Goal: Transaction & Acquisition: Subscribe to service/newsletter

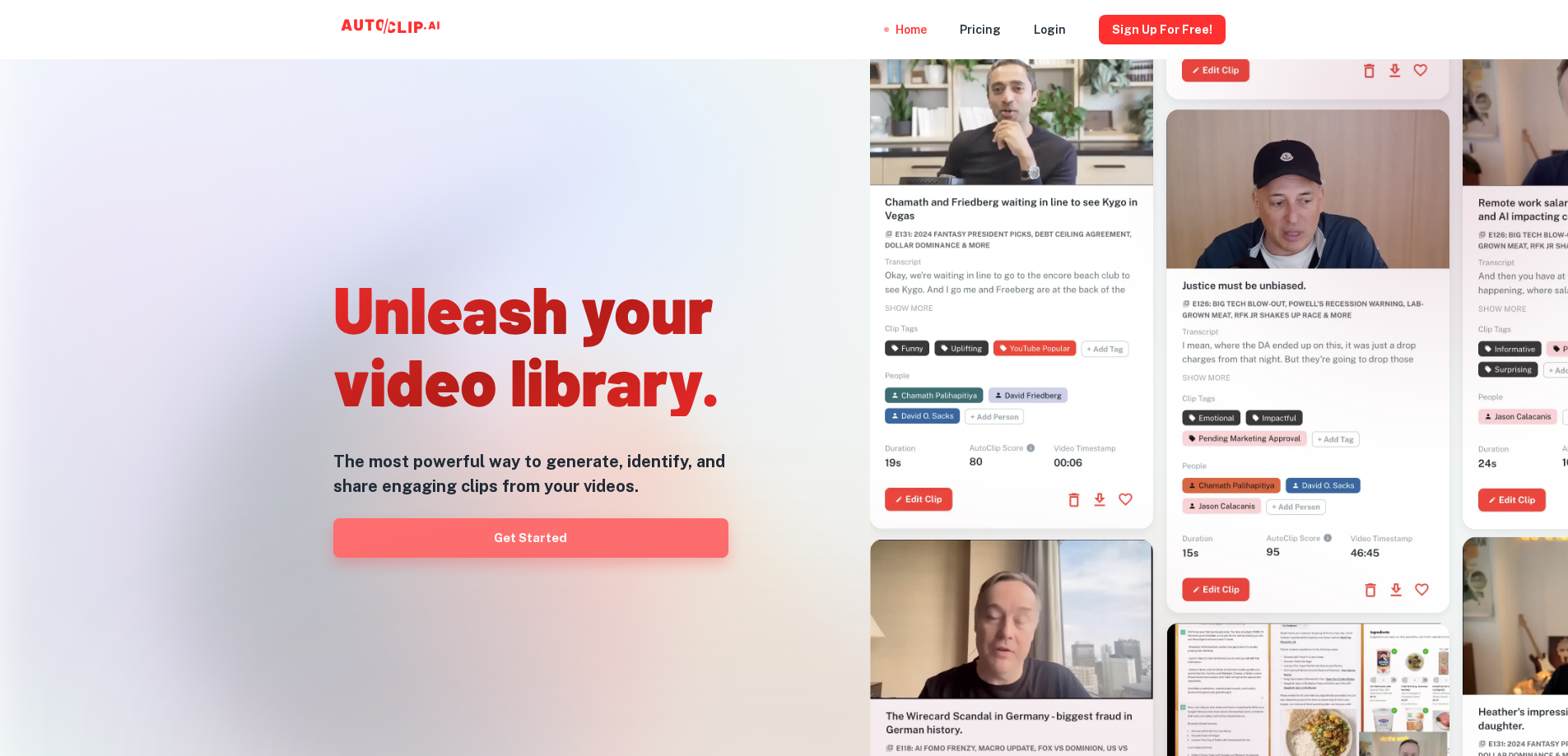
click at [685, 547] on link "Get Started" at bounding box center [531, 538] width 395 height 40
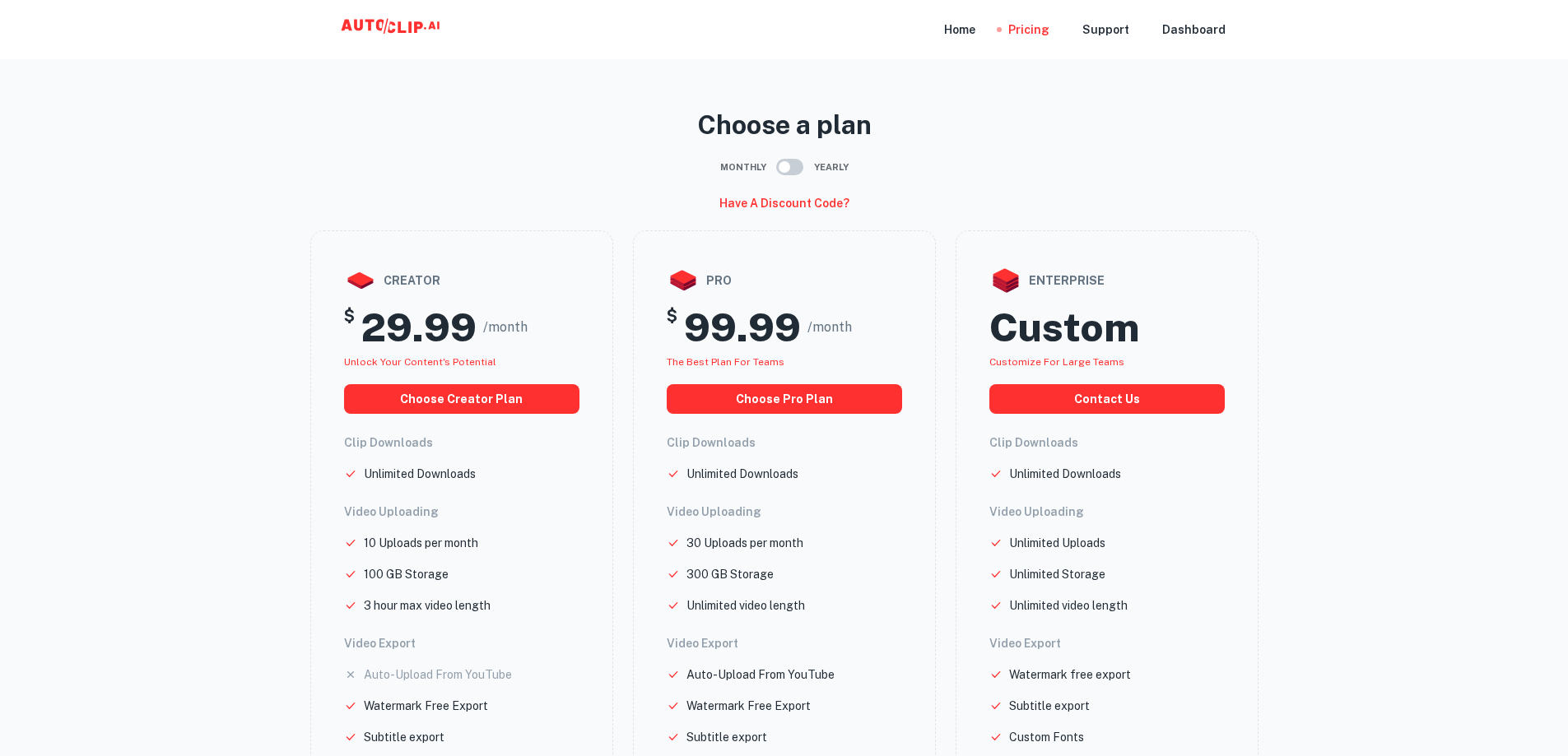
click at [799, 167] on input "checkbox" at bounding box center [784, 167] width 94 height 31
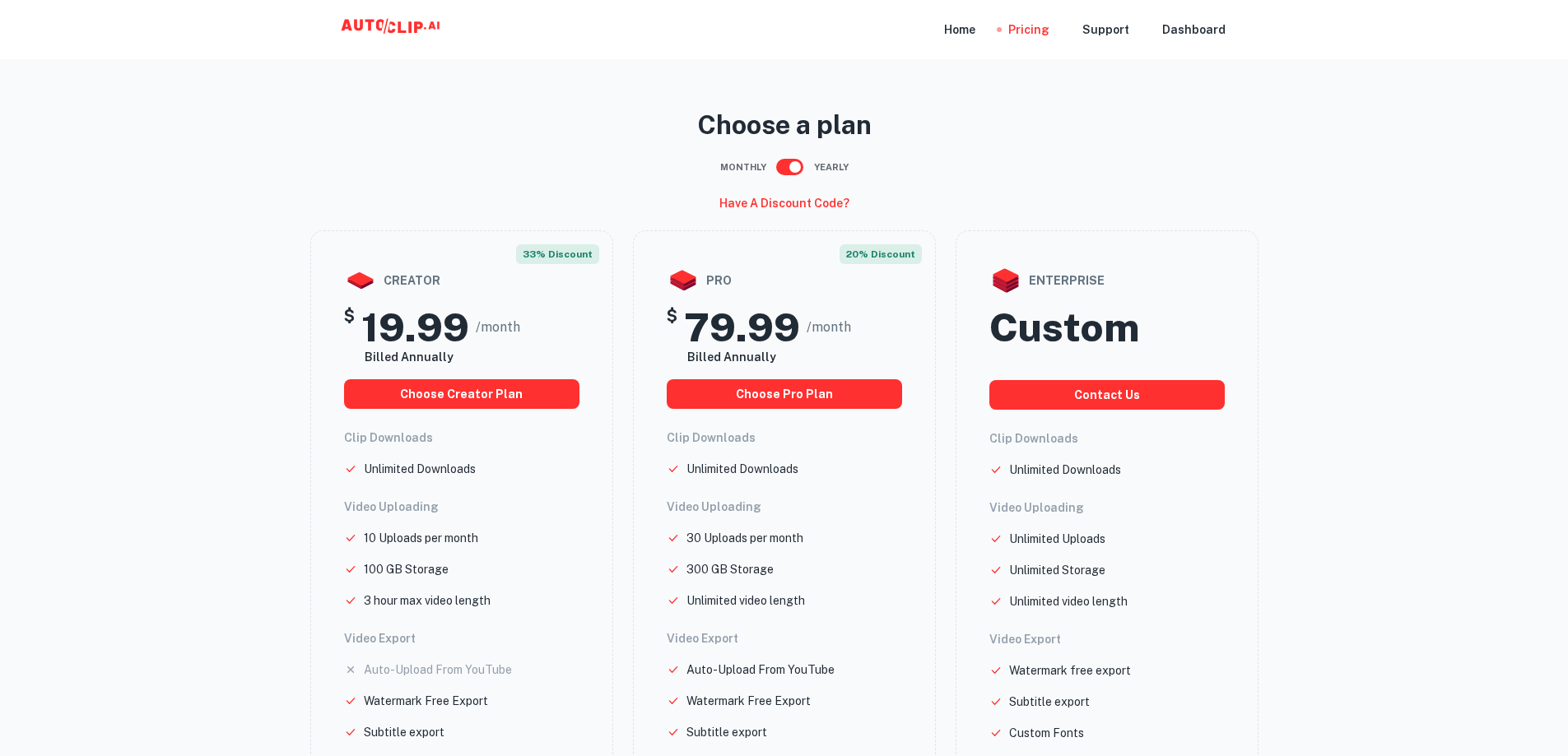
click at [790, 174] on input "checkbox" at bounding box center [795, 167] width 94 height 31
checkbox input "false"
